Goal: Use online tool/utility: Utilize a website feature to perform a specific function

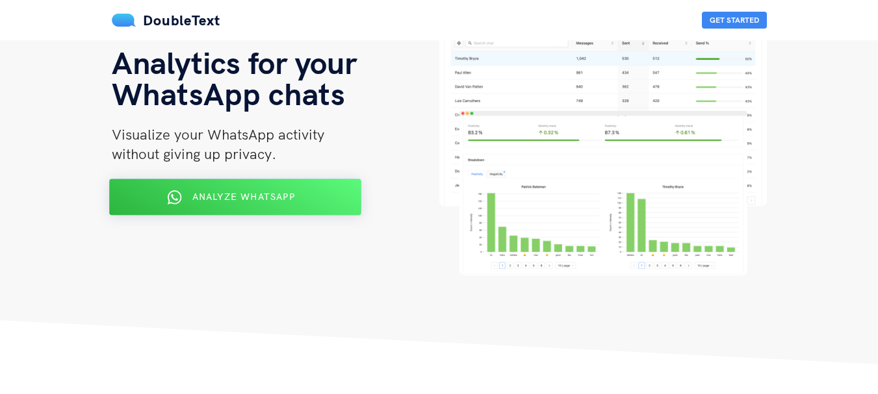
scroll to position [65, 0]
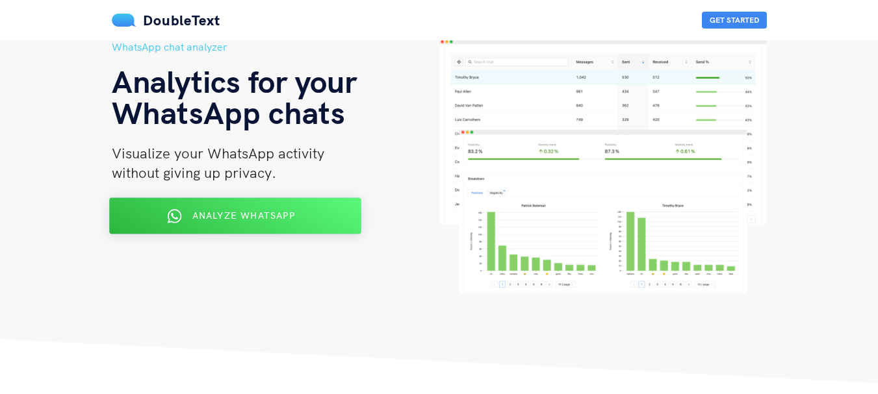
click at [218, 219] on span "Analyze WhatsApp" at bounding box center [243, 216] width 103 height 12
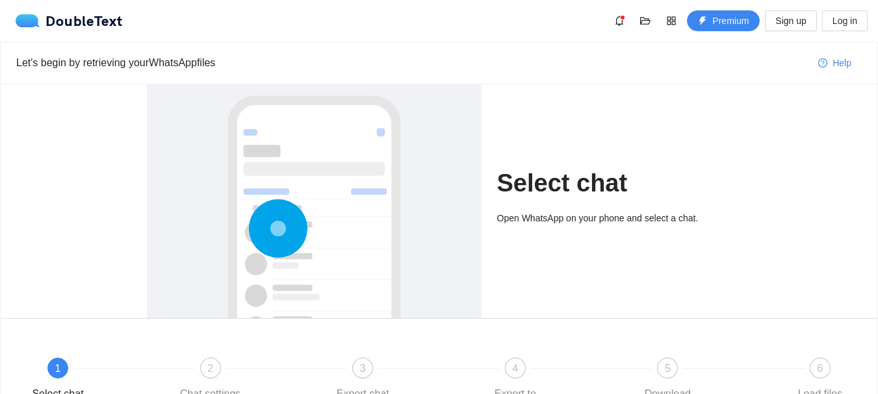
click at [278, 229] on circle at bounding box center [278, 229] width 0 height 0
click at [277, 231] on circle at bounding box center [278, 229] width 3 height 3
click at [278, 229] on circle at bounding box center [278, 229] width 0 height 0
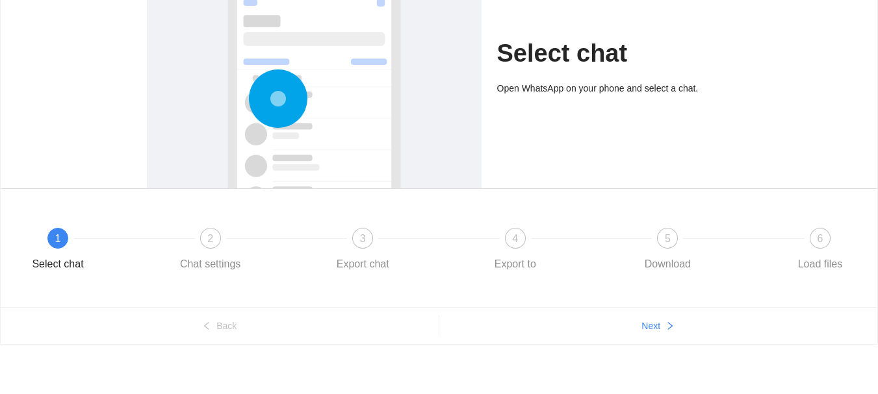
scroll to position [131, 0]
click at [665, 322] on icon "right" at bounding box center [669, 325] width 9 height 9
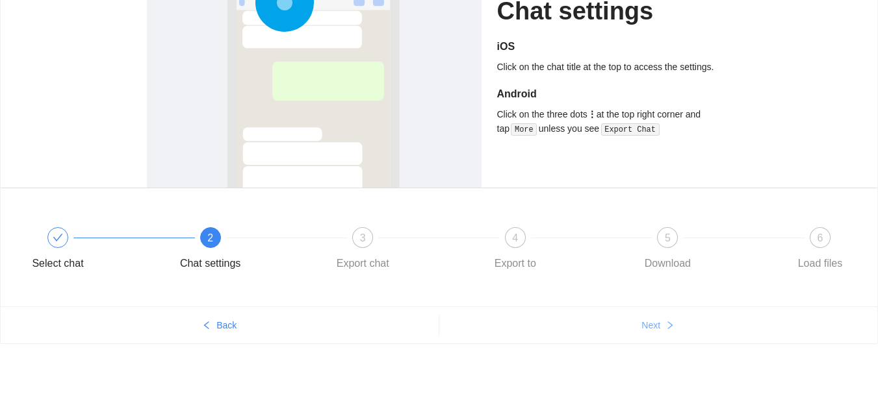
click at [665, 322] on icon "right" at bounding box center [669, 325] width 9 height 9
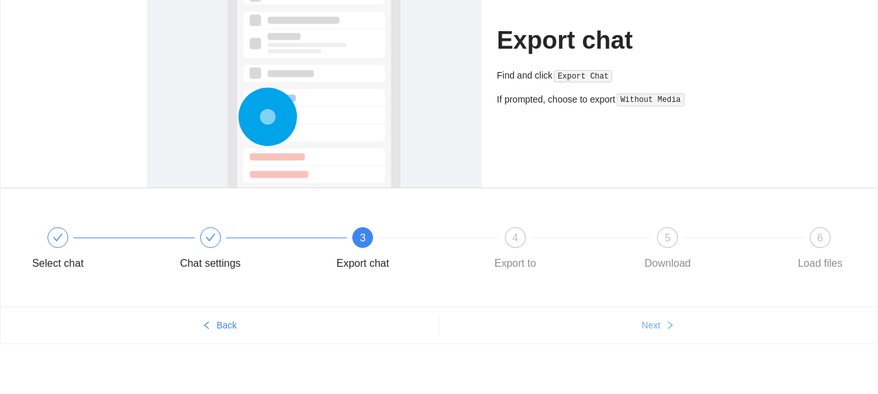
click at [665, 322] on icon "right" at bounding box center [669, 325] width 9 height 9
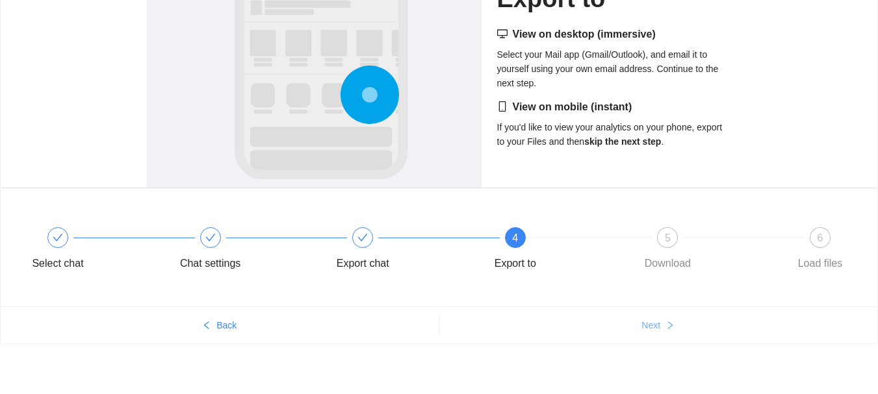
click at [665, 322] on icon "right" at bounding box center [669, 325] width 9 height 9
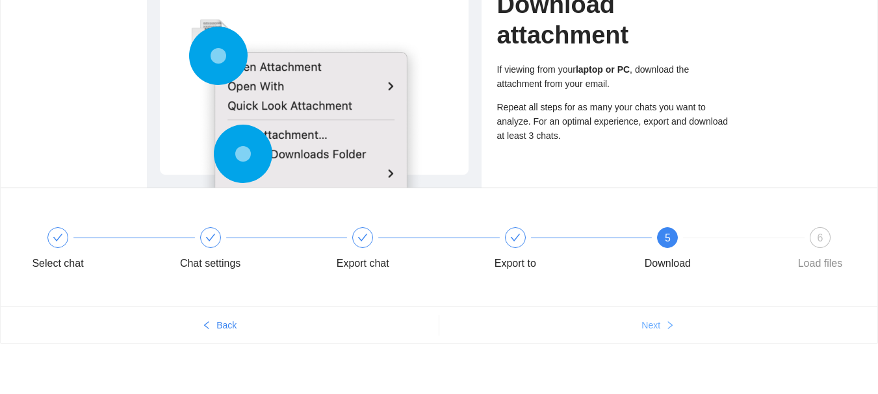
click at [666, 322] on icon "right" at bounding box center [669, 325] width 9 height 9
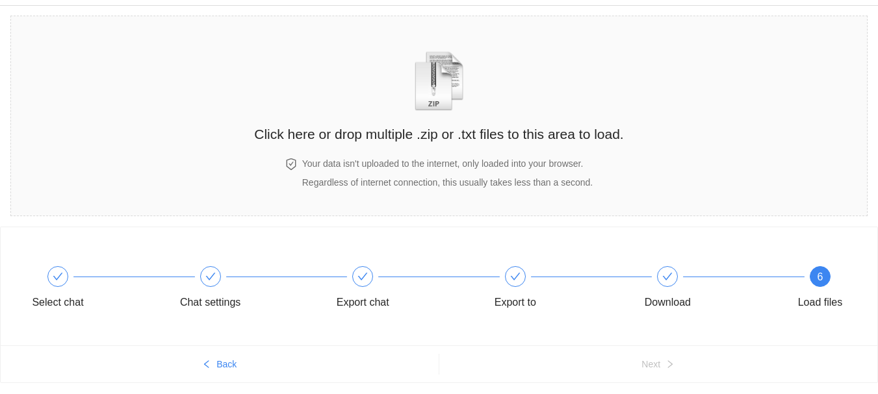
scroll to position [0, 0]
